Goal: Task Accomplishment & Management: Manage account settings

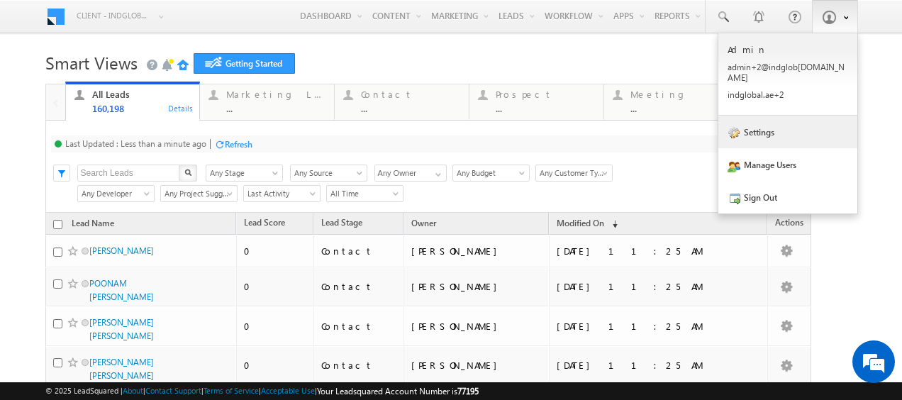
click at [766, 118] on link "Settings" at bounding box center [787, 132] width 139 height 33
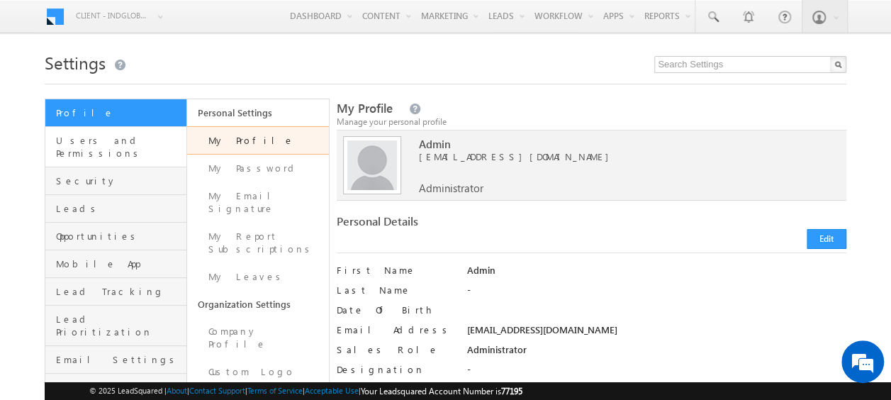
click at [123, 150] on link "Users and Permissions" at bounding box center [115, 147] width 141 height 40
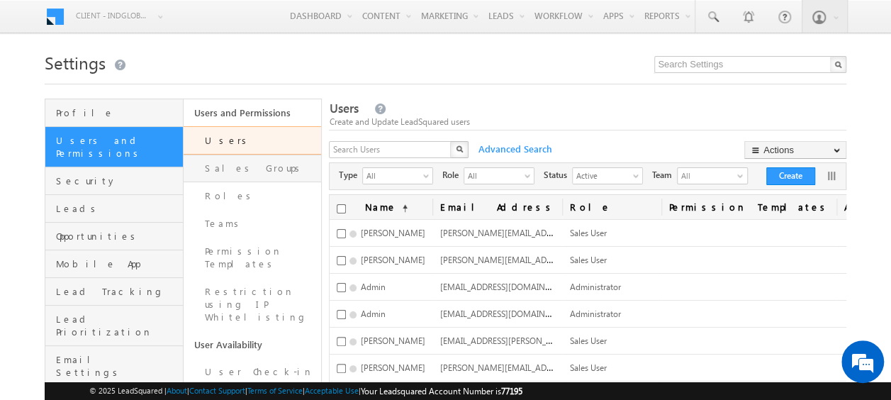
click at [225, 167] on link "Sales Groups" at bounding box center [253, 169] width 138 height 28
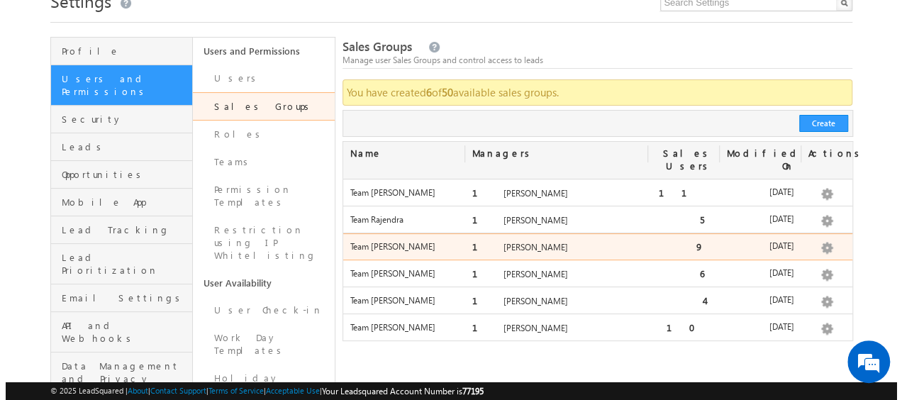
scroll to position [62, 0]
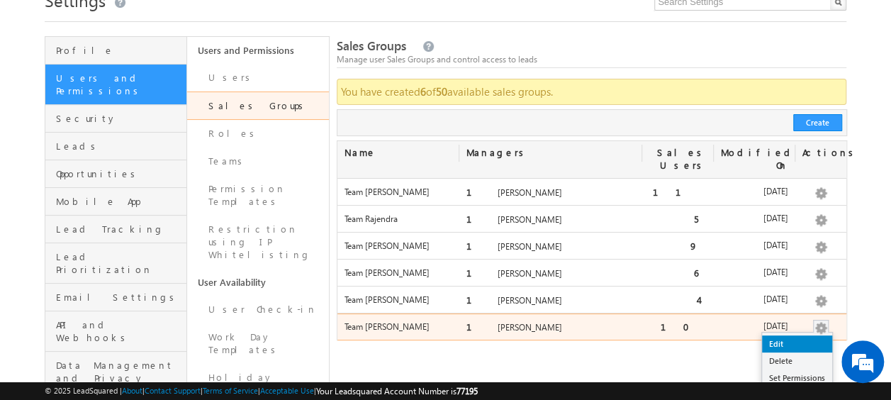
click at [788, 335] on link "Edit" at bounding box center [797, 343] width 70 height 17
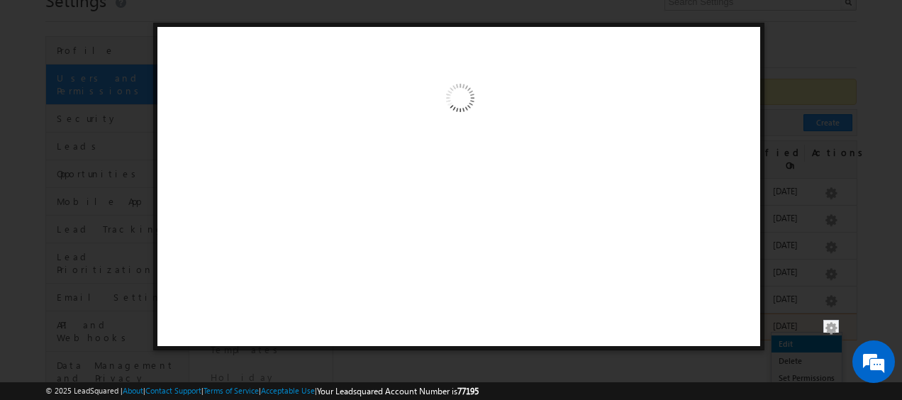
scroll to position [0, 0]
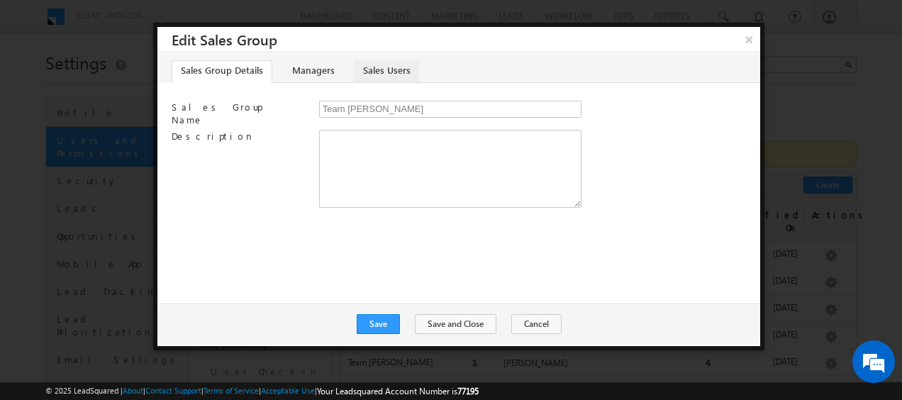
click at [386, 73] on link "Sales Users" at bounding box center [386, 71] width 65 height 23
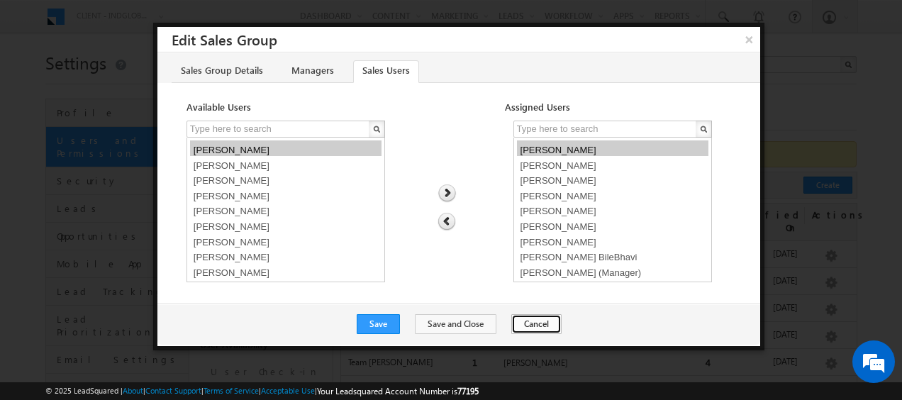
click at [535, 323] on button "Cancel" at bounding box center [536, 324] width 50 height 20
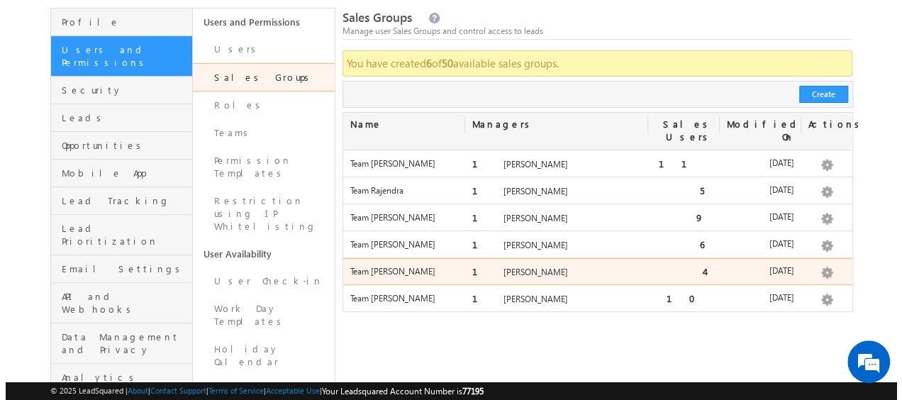
scroll to position [91, 0]
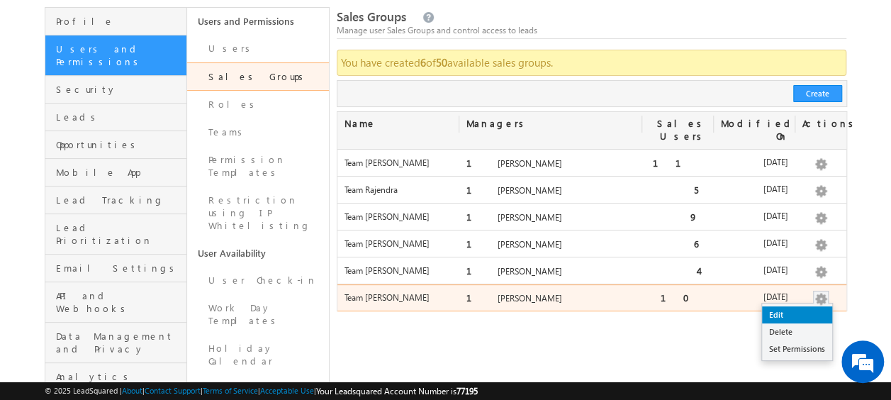
click at [782, 306] on link "Edit" at bounding box center [797, 314] width 70 height 17
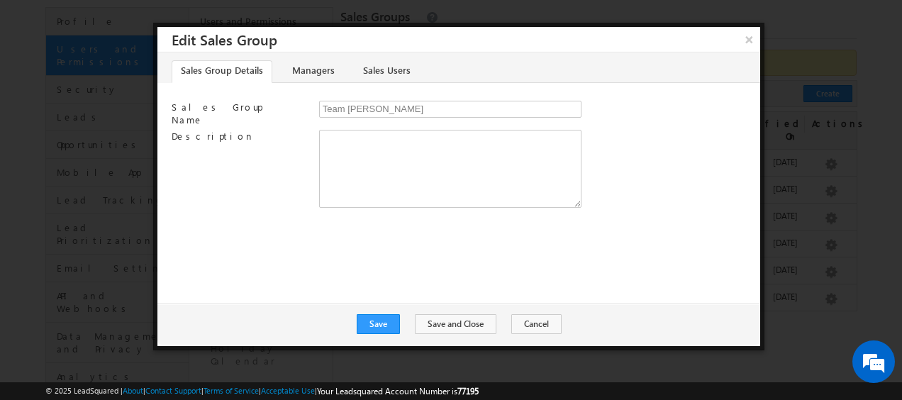
scroll to position [0, 0]
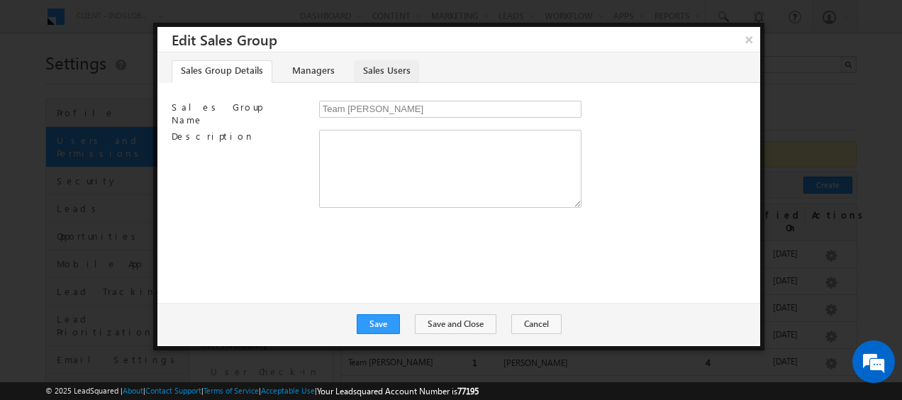
click at [371, 73] on link "Sales Users" at bounding box center [386, 71] width 65 height 23
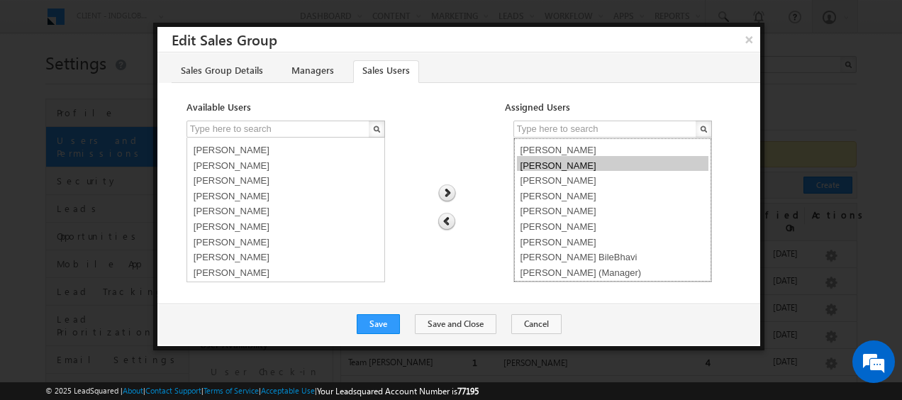
click at [556, 157] on option "Chirag Anand" at bounding box center [612, 164] width 191 height 16
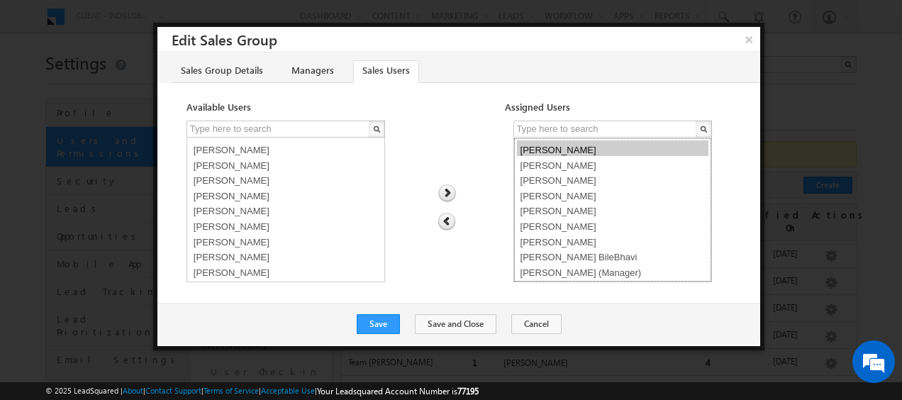
click at [569, 152] on option "Chandu Gunji" at bounding box center [612, 148] width 191 height 16
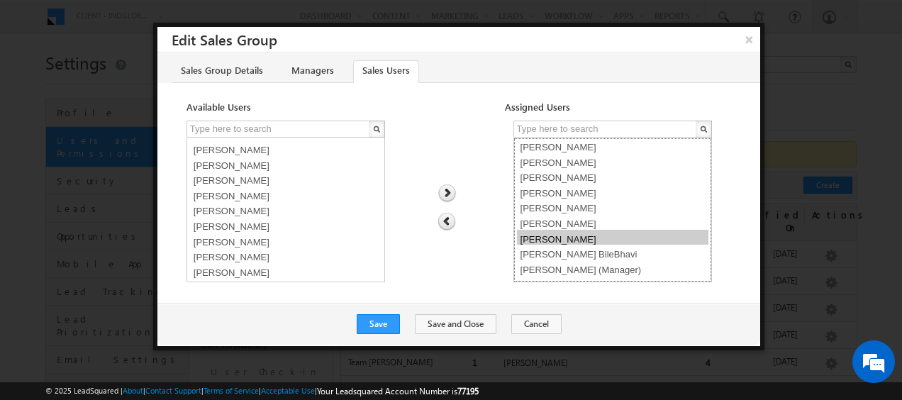
click at [546, 231] on option "Shaik Basha" at bounding box center [612, 238] width 191 height 16
click at [447, 217] on img at bounding box center [446, 222] width 18 height 18
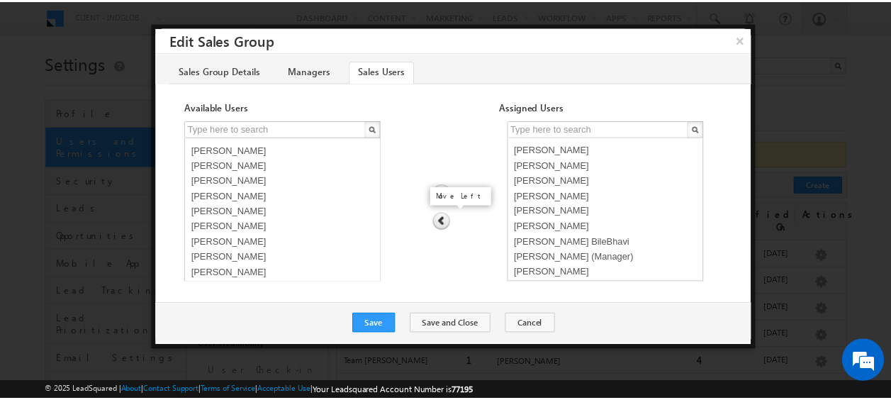
scroll to position [394, 0]
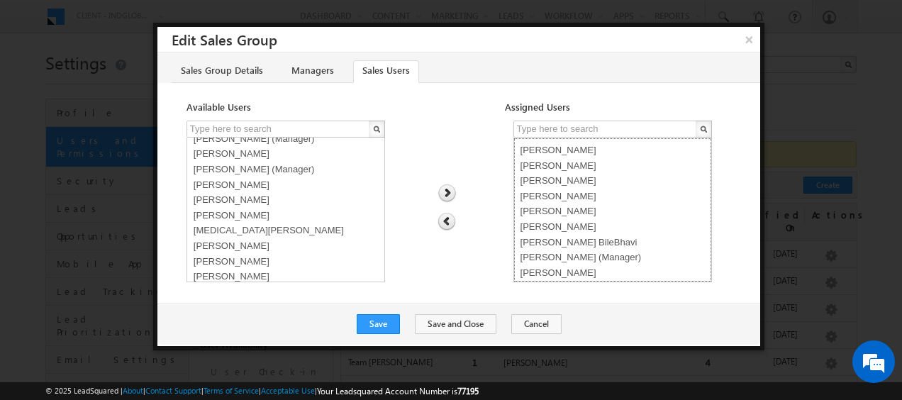
select select "870a578b-5ef5-11f0-8589-125492a0d7ad"
click at [553, 191] on option "Hrishav Rana" at bounding box center [612, 194] width 191 height 16
click at [452, 221] on img at bounding box center [446, 222] width 18 height 18
click at [389, 320] on button "Save" at bounding box center [378, 324] width 43 height 20
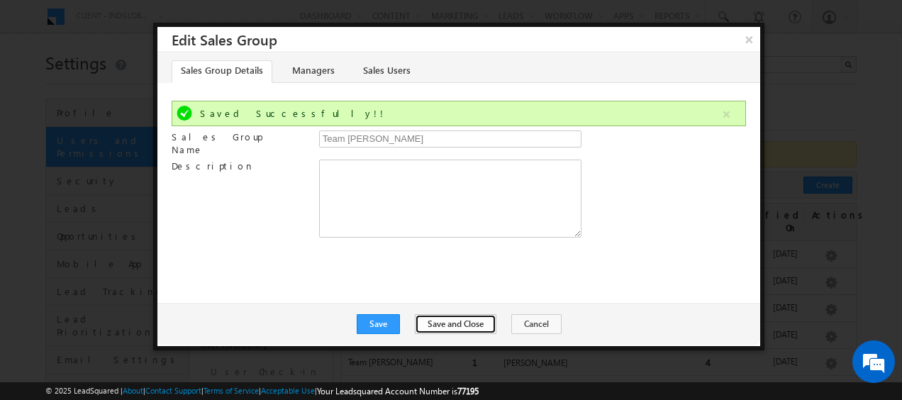
click at [459, 328] on button "Save and Close" at bounding box center [456, 324] width 82 height 20
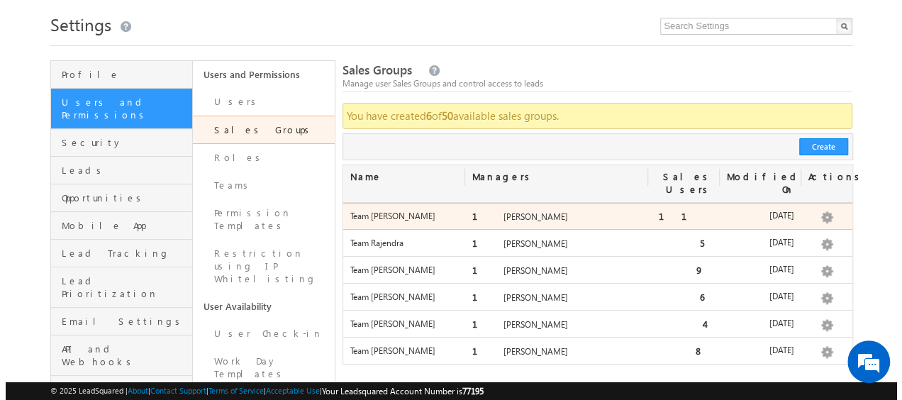
scroll to position [40, 0]
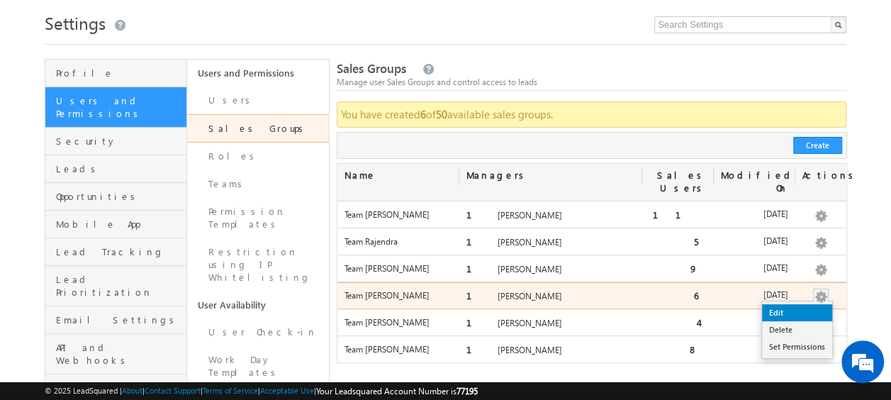
click at [770, 304] on link "Edit" at bounding box center [797, 312] width 70 height 17
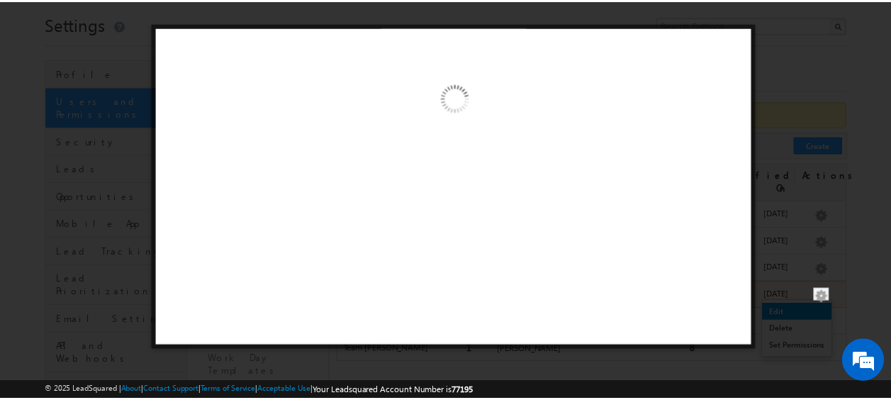
scroll to position [0, 0]
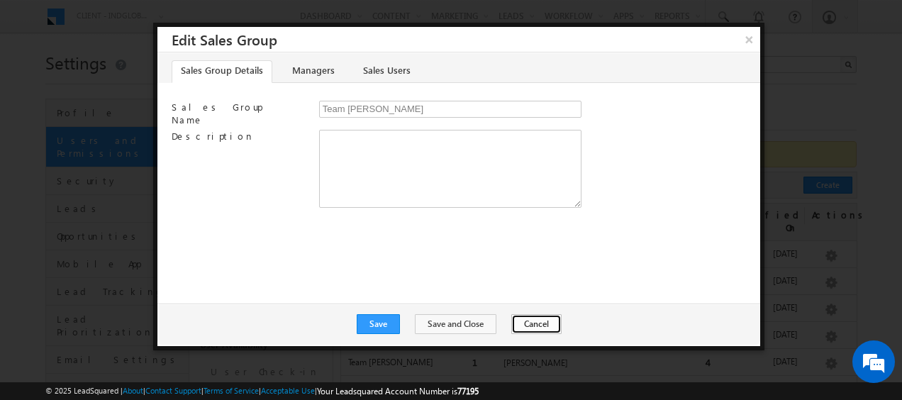
click at [533, 323] on button "Cancel" at bounding box center [536, 324] width 50 height 20
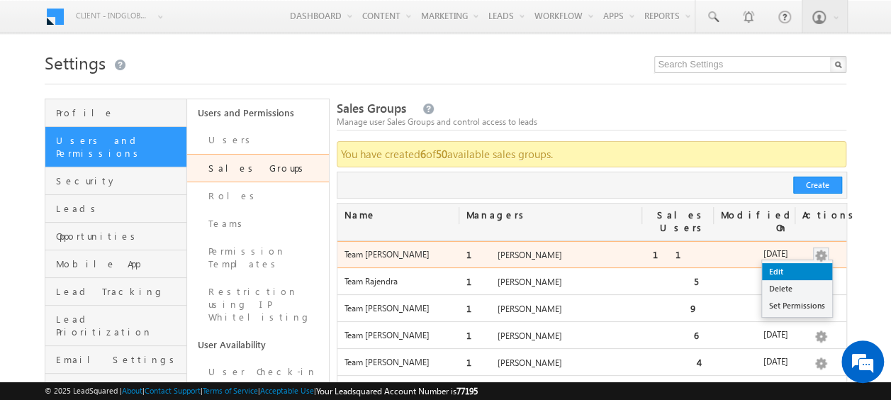
click at [770, 263] on link "Edit" at bounding box center [797, 271] width 70 height 17
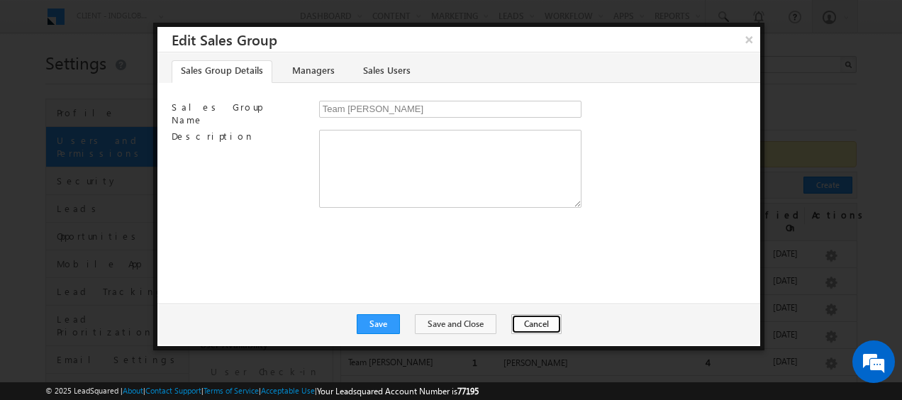
click at [521, 320] on button "Cancel" at bounding box center [536, 324] width 50 height 20
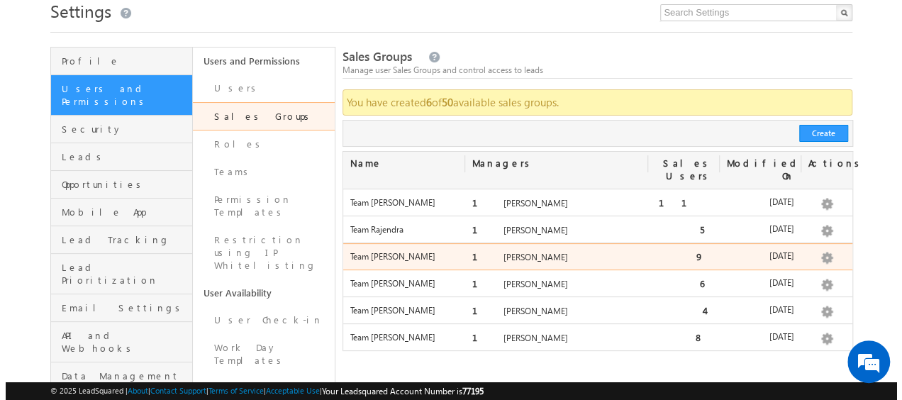
scroll to position [52, 0]
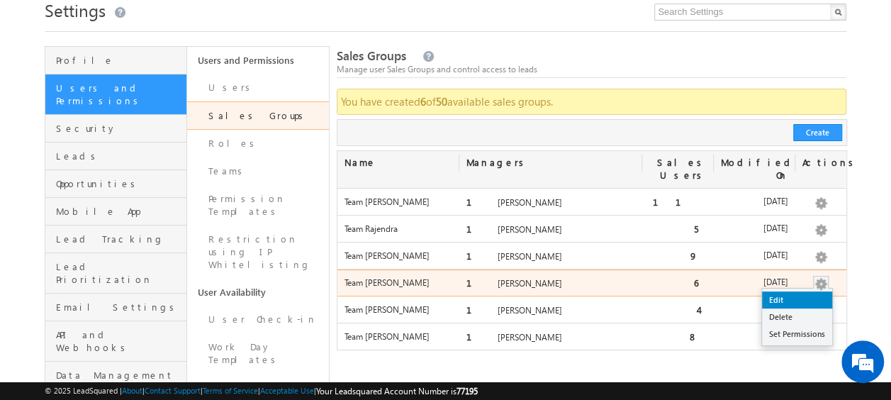
click at [780, 291] on link "Edit" at bounding box center [797, 299] width 70 height 17
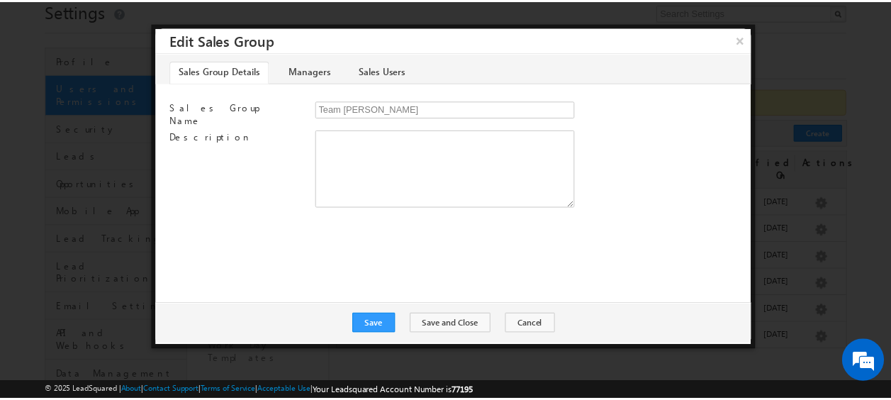
scroll to position [0, 0]
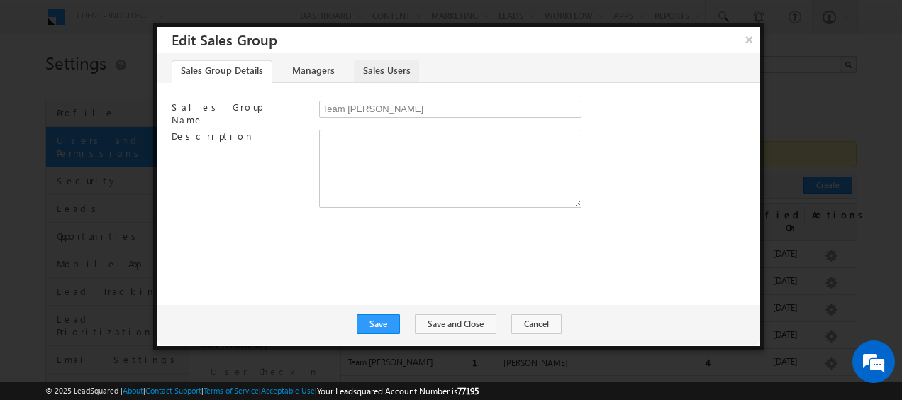
click at [387, 70] on link "Sales Users" at bounding box center [386, 71] width 65 height 23
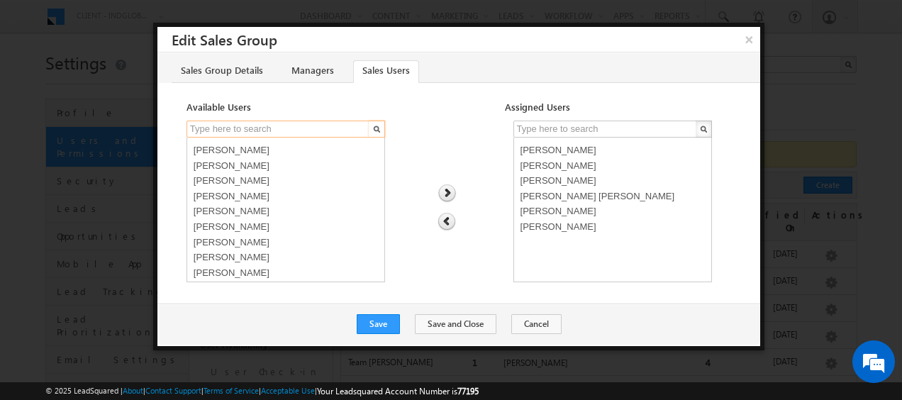
click at [239, 128] on input "text" at bounding box center [278, 129] width 184 height 17
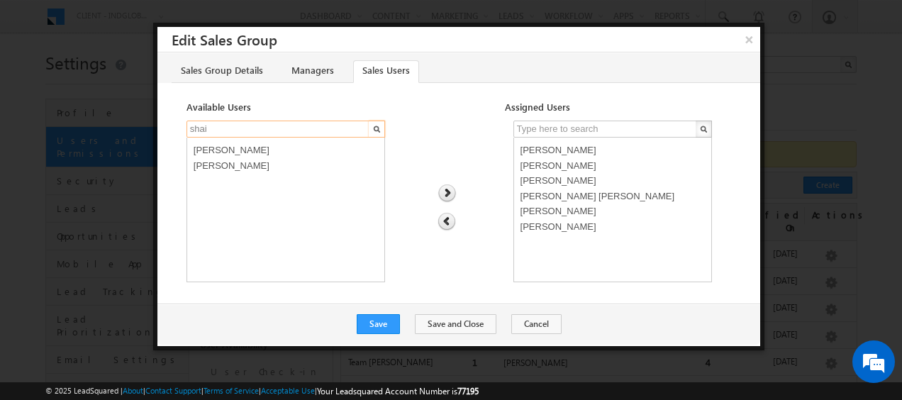
type input "shai"
select select "8f863dc5-5ef5-11f0-8589-125492a0d7ad"
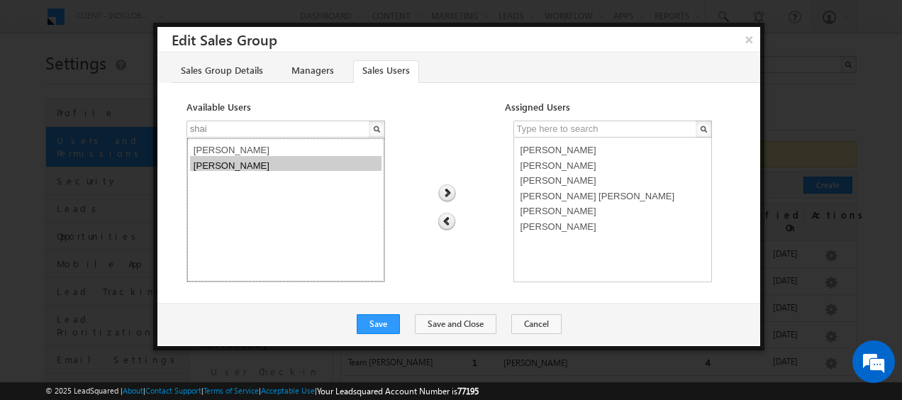
click at [235, 166] on option "Shaik Basha" at bounding box center [285, 164] width 191 height 16
click at [444, 193] on img at bounding box center [446, 193] width 19 height 18
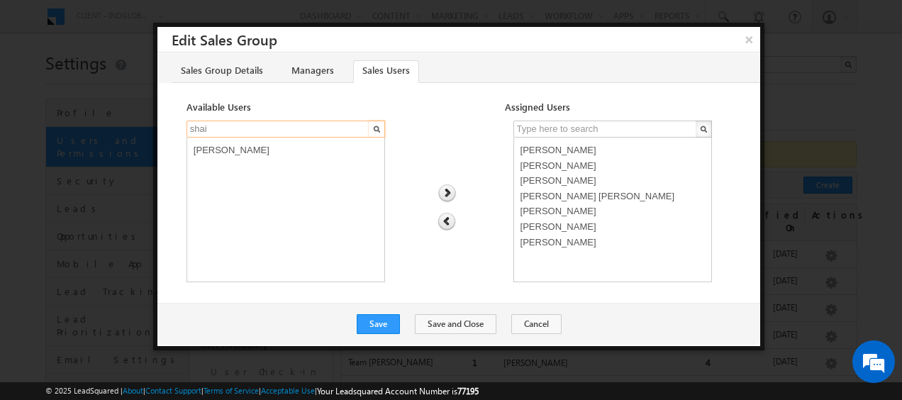
click at [262, 129] on input "shai" at bounding box center [278, 129] width 184 height 17
type input "s"
type input "akas"
select select "957f9241-5ef5-11f0-8589-125492a0d7ad"
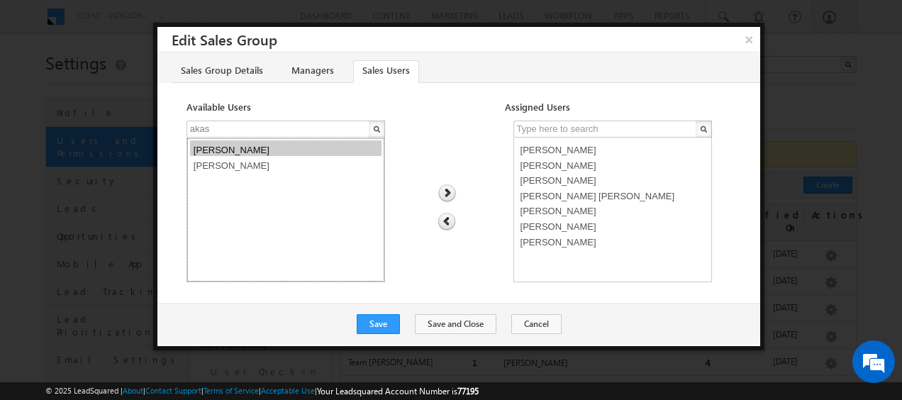
click at [226, 153] on option "Aakash Arora" at bounding box center [285, 148] width 191 height 16
click at [448, 197] on img at bounding box center [446, 193] width 19 height 18
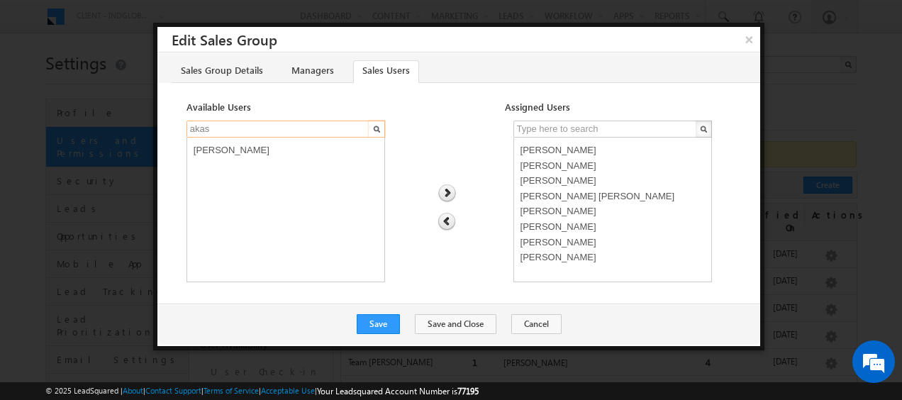
click at [254, 129] on input "akas" at bounding box center [278, 129] width 184 height 17
type input "a"
type input "din"
select select "8465701d-5ef5-11f0-8589-125492a0d7ad"
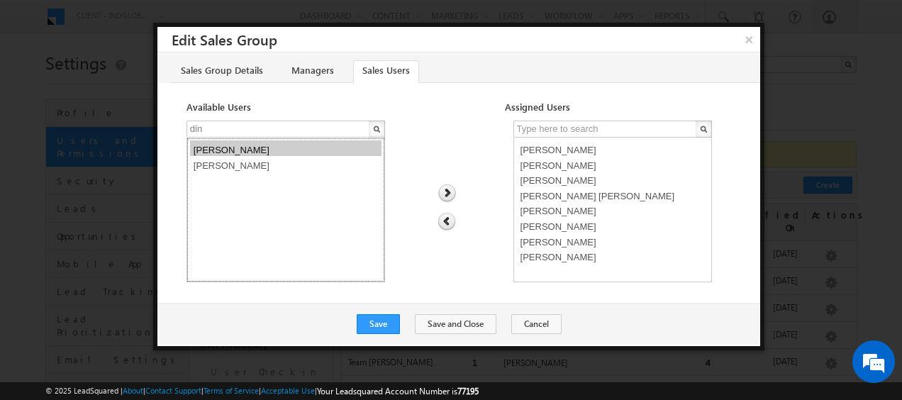
click at [239, 152] on option "Dinesh Kumar" at bounding box center [285, 148] width 191 height 16
click at [442, 194] on img at bounding box center [446, 193] width 19 height 18
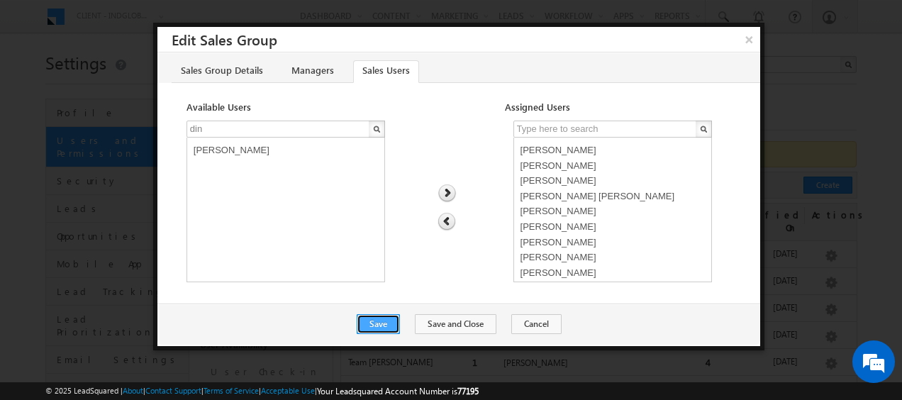
click at [388, 323] on button "Save" at bounding box center [378, 324] width 43 height 20
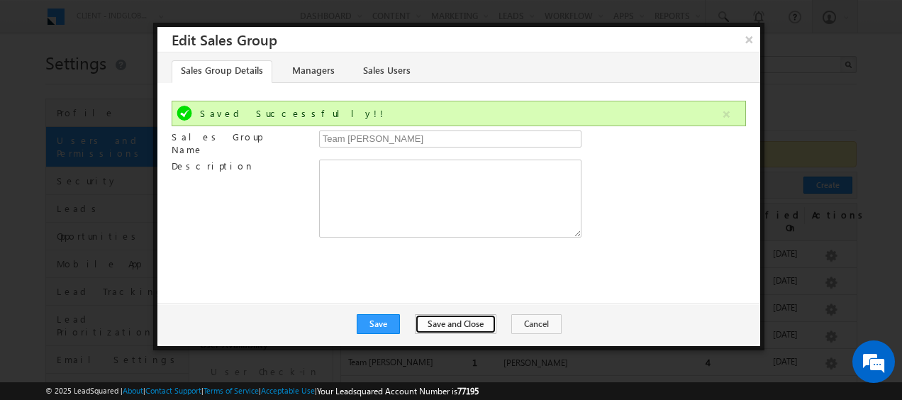
click at [453, 322] on button "Save and Close" at bounding box center [456, 324] width 82 height 20
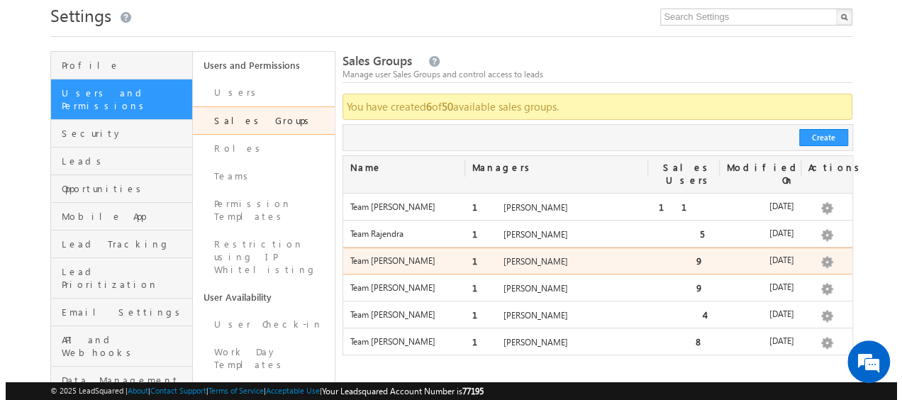
scroll to position [48, 0]
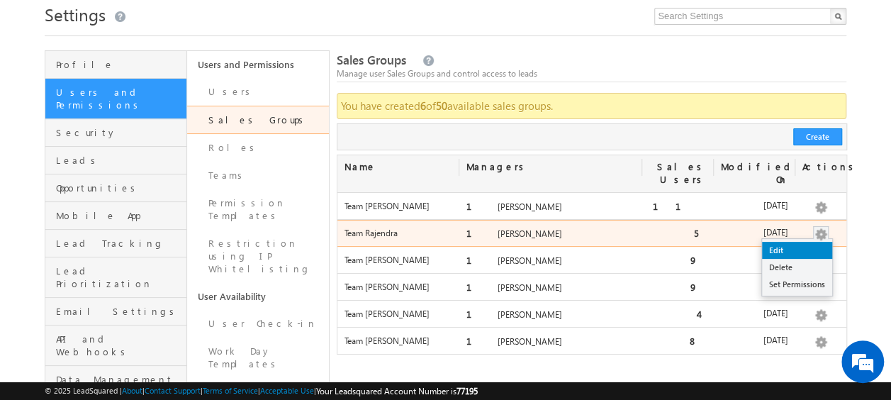
click at [778, 242] on link "Edit" at bounding box center [797, 250] width 70 height 17
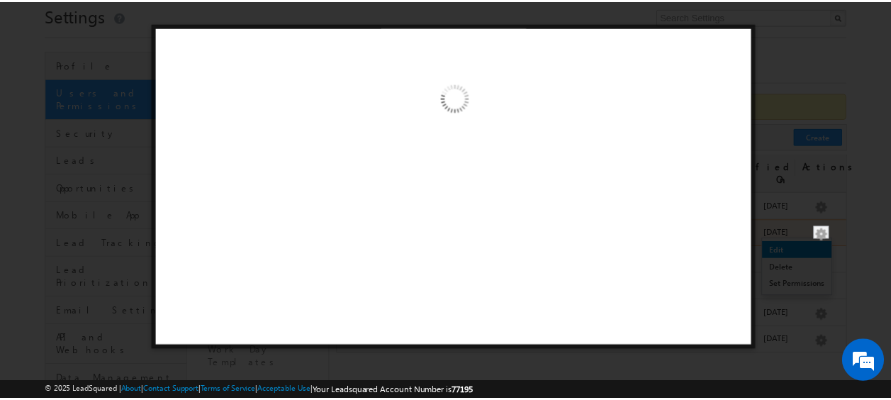
scroll to position [0, 0]
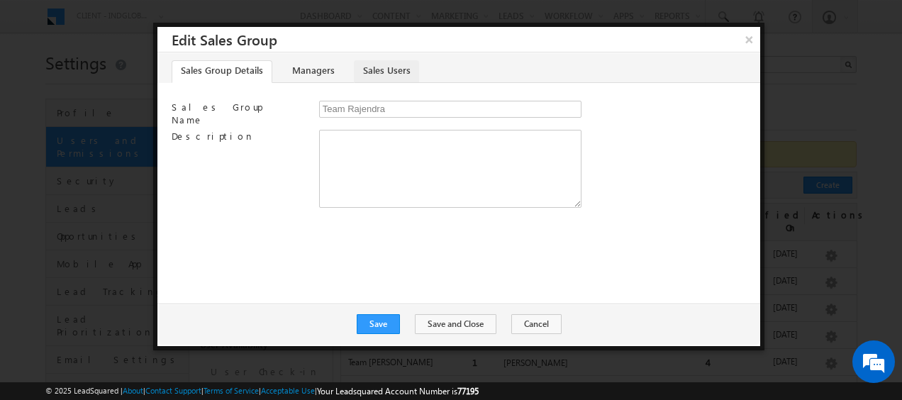
click at [388, 64] on link "Sales Users" at bounding box center [386, 71] width 65 height 23
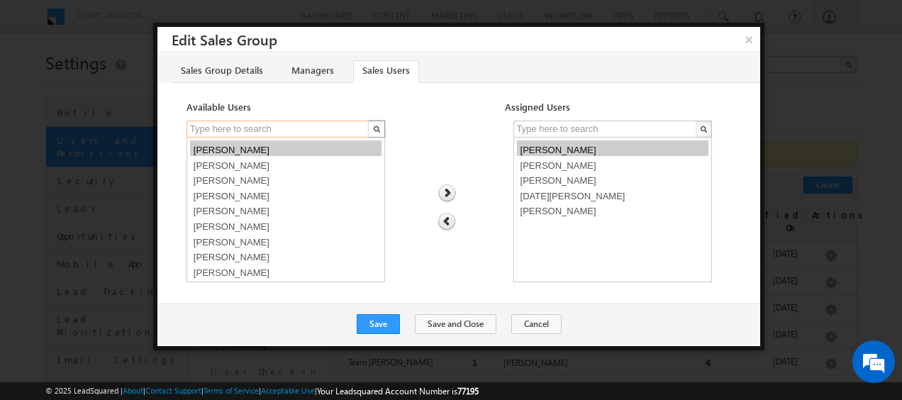
click at [286, 133] on input "text" at bounding box center [278, 129] width 184 height 17
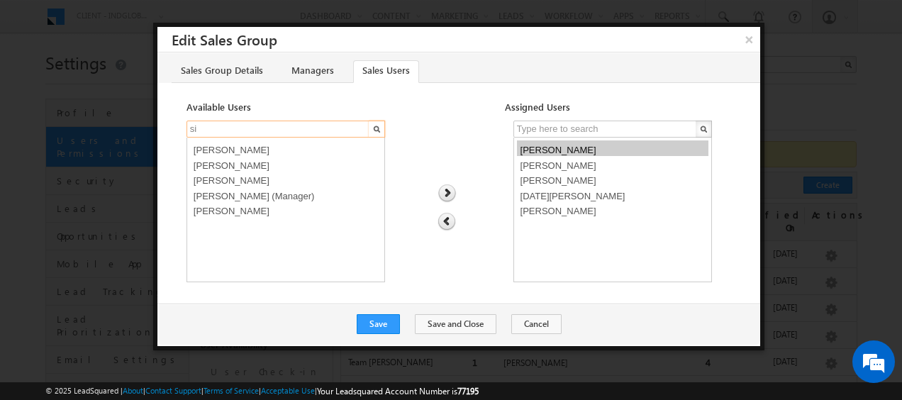
type input "si"
select select "93705097-5ef5-11f0-8589-125492a0d7ad"
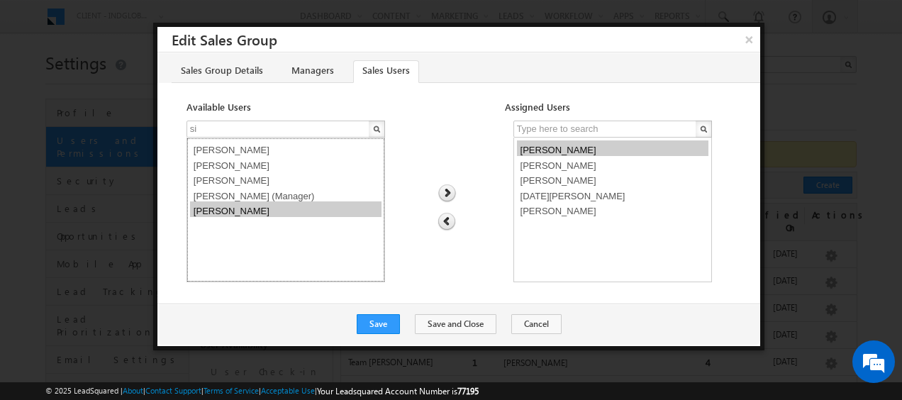
click at [231, 206] on option "Siddharth Gambhir" at bounding box center [285, 209] width 191 height 16
click at [445, 197] on img at bounding box center [446, 193] width 19 height 18
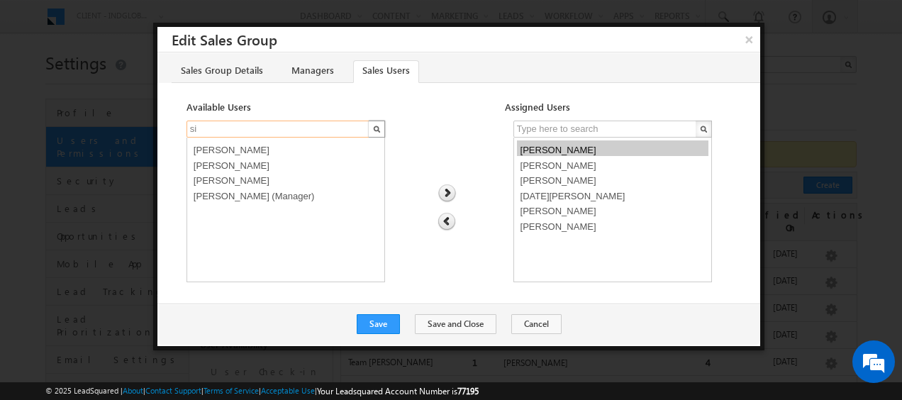
click at [235, 130] on input "si" at bounding box center [278, 129] width 184 height 17
type input "s"
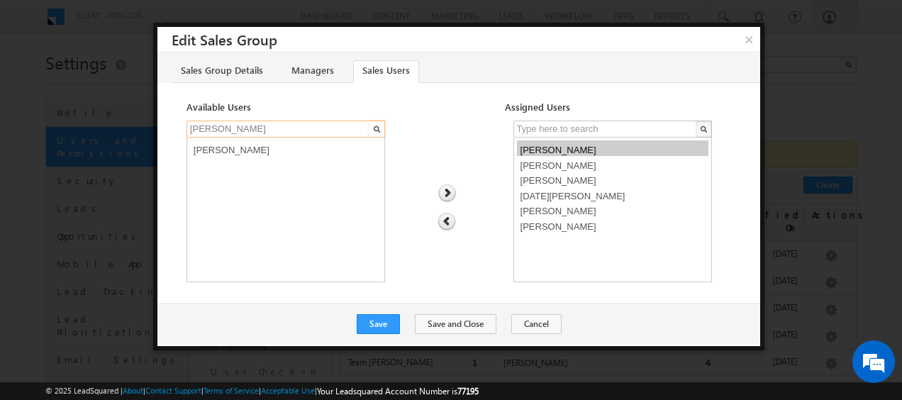
type input "rish"
select select "870a578b-5ef5-11f0-8589-125492a0d7ad"
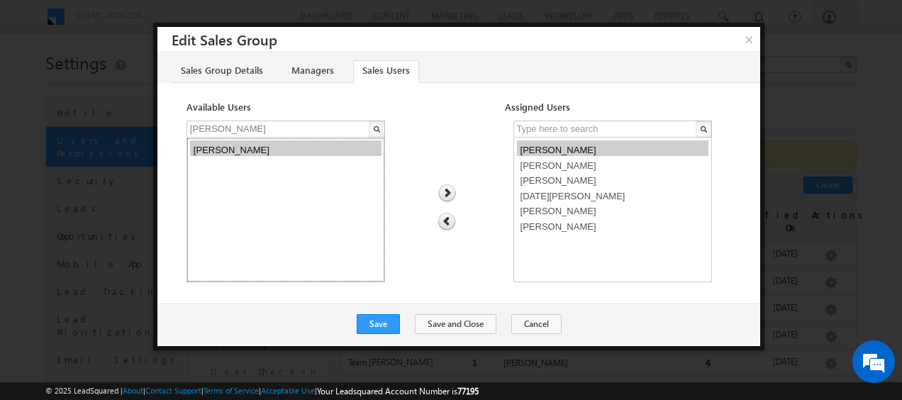
click at [231, 145] on option "Hrishav Rana" at bounding box center [285, 148] width 191 height 16
click at [449, 193] on img at bounding box center [446, 193] width 19 height 18
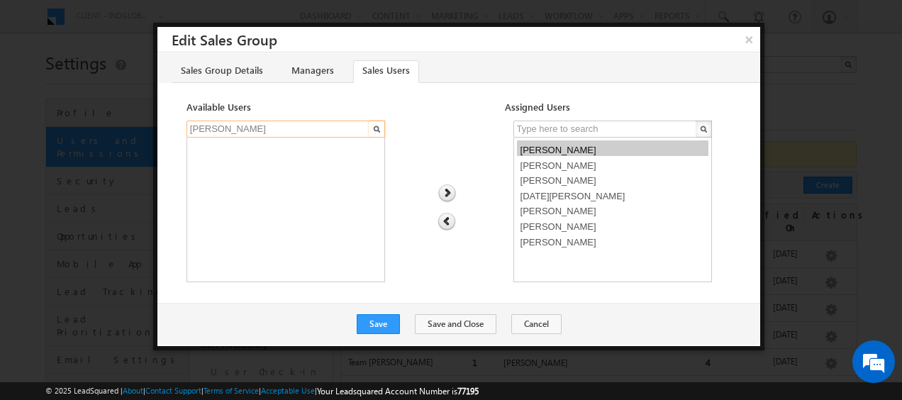
click at [234, 125] on input "rish" at bounding box center [278, 129] width 184 height 17
type input "r"
type input "rahu"
select select "98c20b33-5ef5-11f0-8589-125492a0d7ad"
click at [230, 162] on option "Rahul Joshi" at bounding box center [285, 164] width 191 height 16
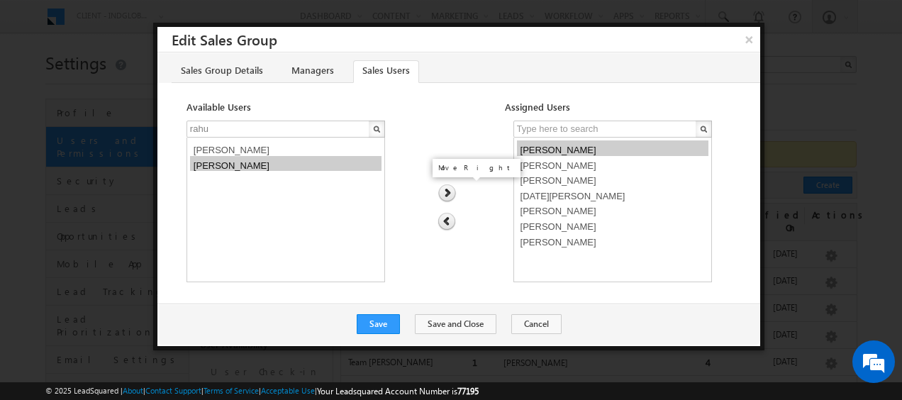
click at [446, 193] on img at bounding box center [446, 193] width 19 height 18
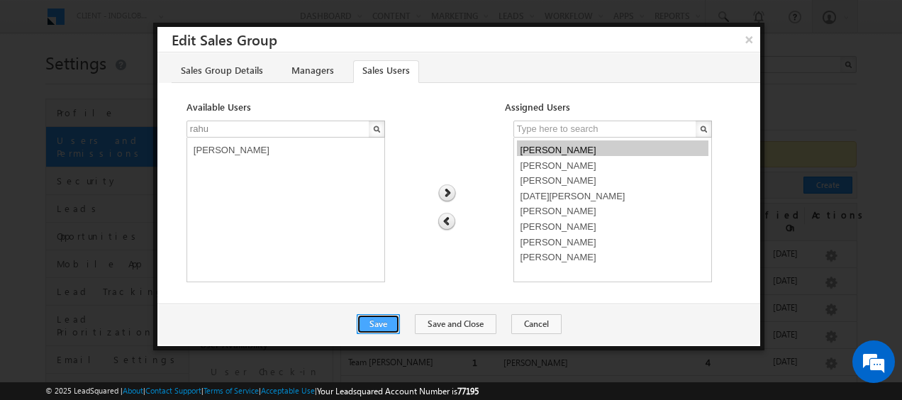
click at [387, 324] on button "Save" at bounding box center [378, 324] width 43 height 20
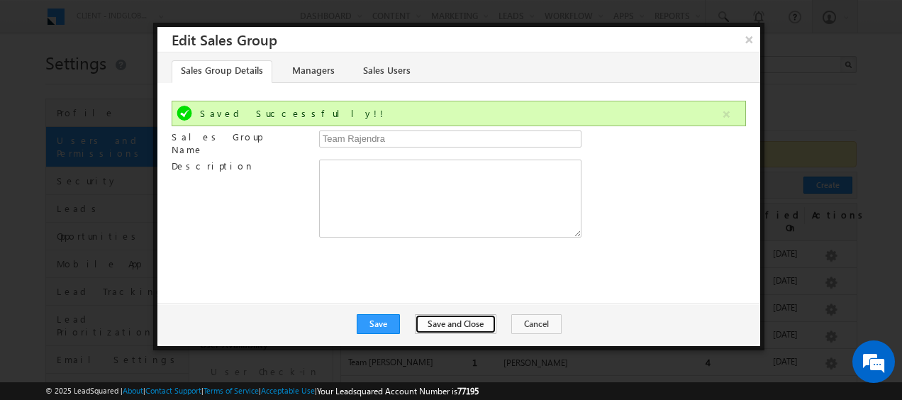
click at [466, 329] on button "Save and Close" at bounding box center [456, 324] width 82 height 20
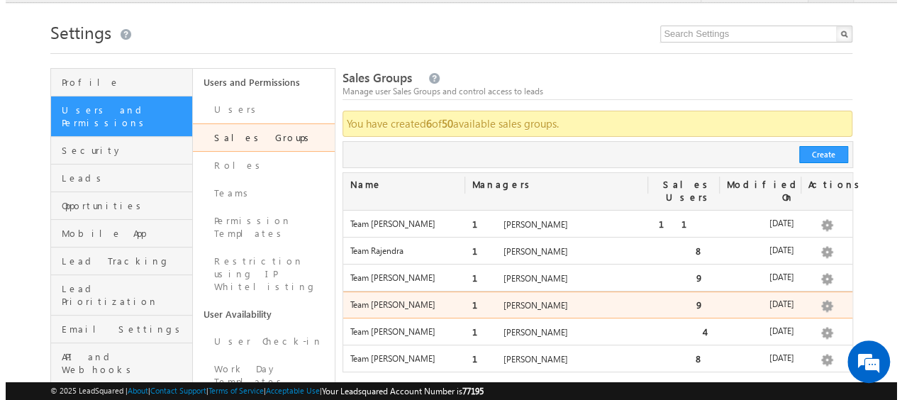
scroll to position [31, 0]
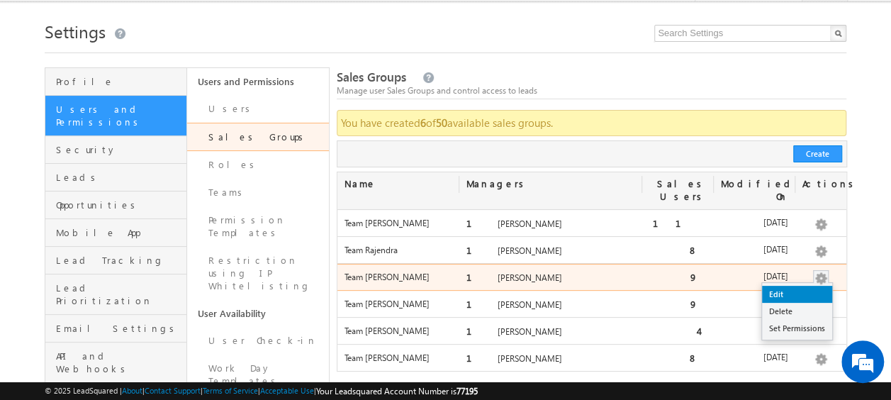
click at [773, 286] on link "Edit" at bounding box center [797, 294] width 70 height 17
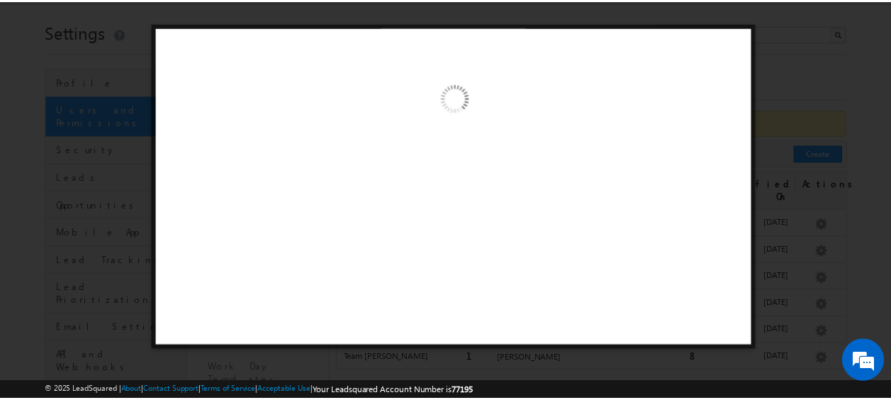
scroll to position [0, 0]
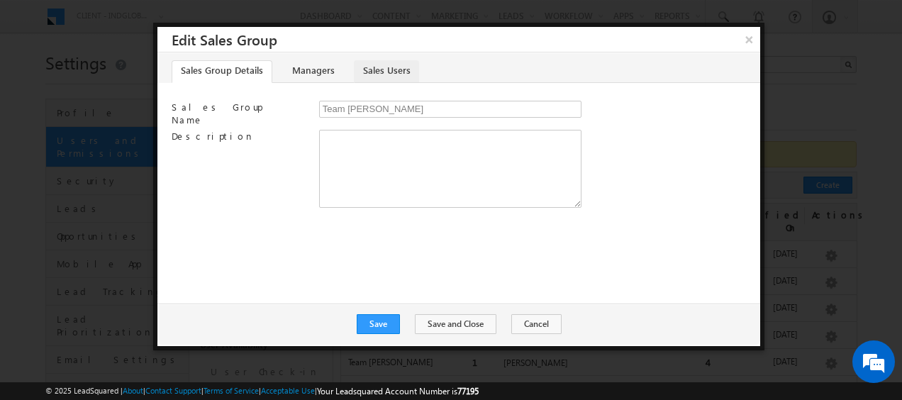
click at [375, 67] on link "Sales Users" at bounding box center [386, 71] width 65 height 23
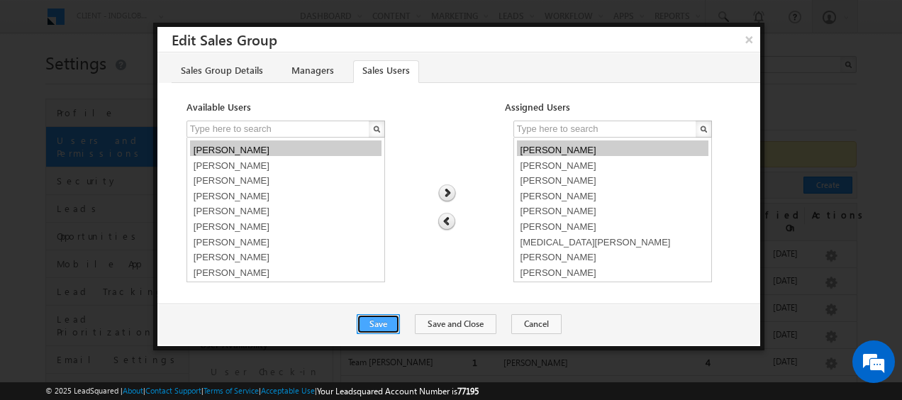
click at [393, 323] on button "Save" at bounding box center [378, 324] width 43 height 20
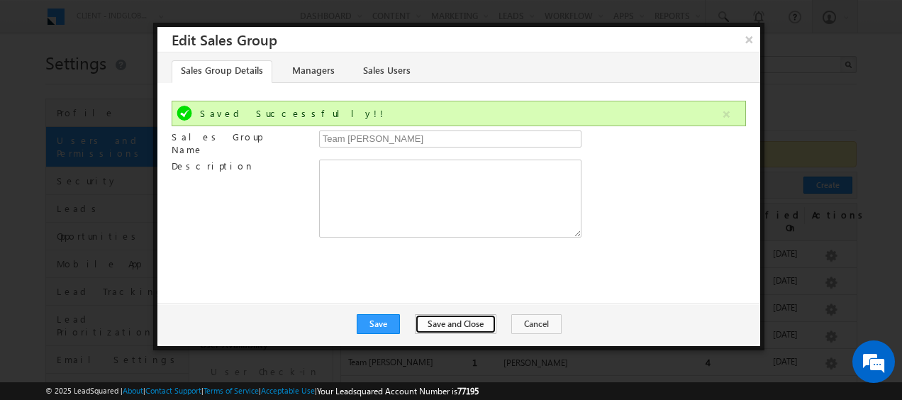
click at [466, 329] on button "Save and Close" at bounding box center [456, 324] width 82 height 20
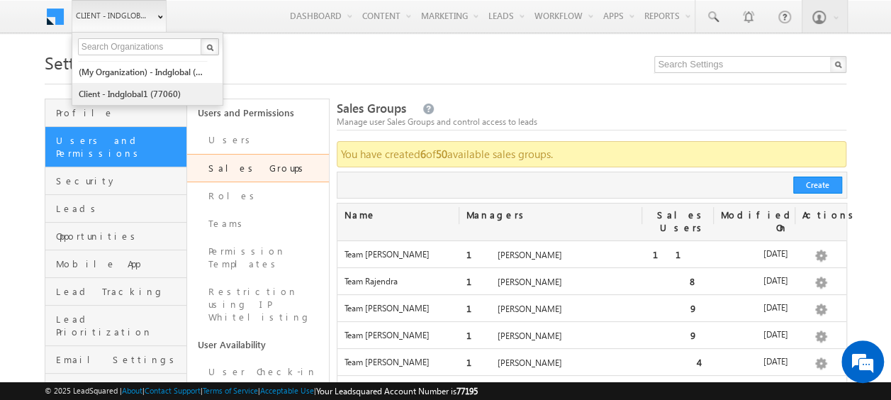
click at [144, 94] on link "Client - indglobal1 (77060)" at bounding box center [143, 94] width 130 height 22
